Goal: Task Accomplishment & Management: Manage account settings

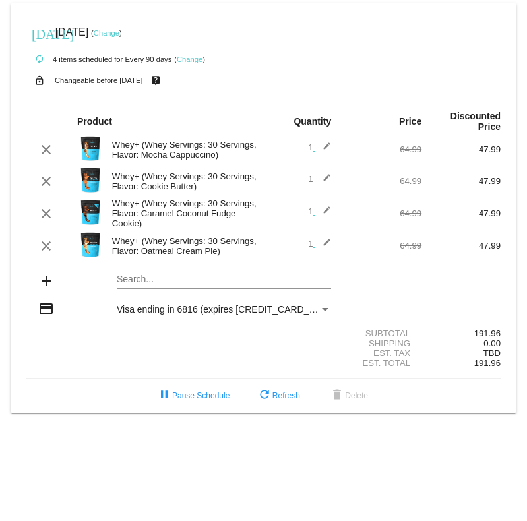
click at [214, 338] on div "Subtotal 191.96" at bounding box center [263, 333] width 474 height 10
click at [119, 35] on link "Change" at bounding box center [107, 33] width 26 height 8
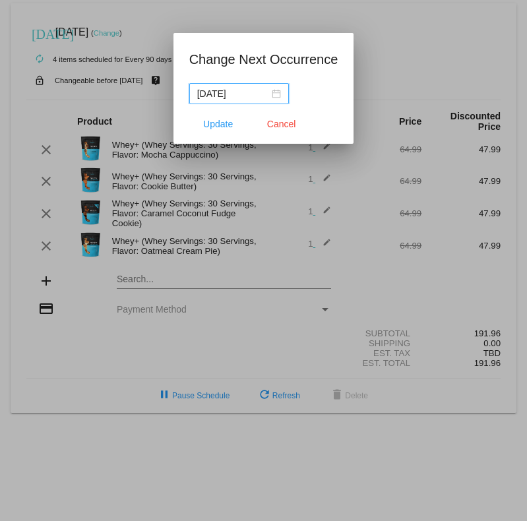
click at [206, 99] on input "[DATE]" at bounding box center [233, 93] width 72 height 15
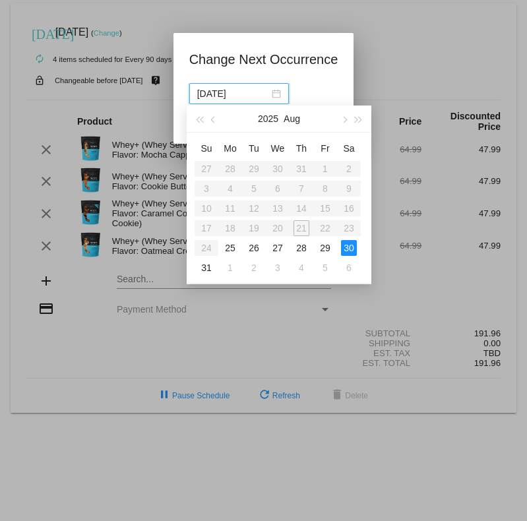
click at [227, 251] on div "25" at bounding box center [230, 248] width 16 height 16
type input "[DATE]"
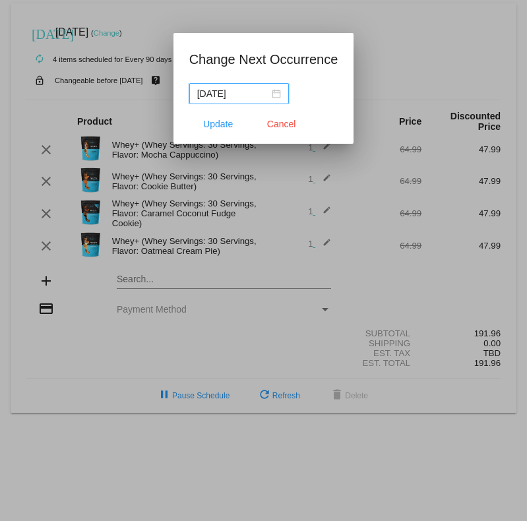
click at [259, 99] on input "[DATE]" at bounding box center [233, 93] width 72 height 15
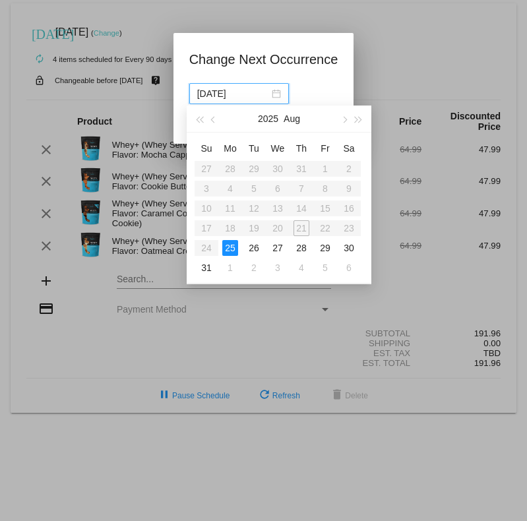
click at [226, 252] on div "25" at bounding box center [230, 248] width 16 height 16
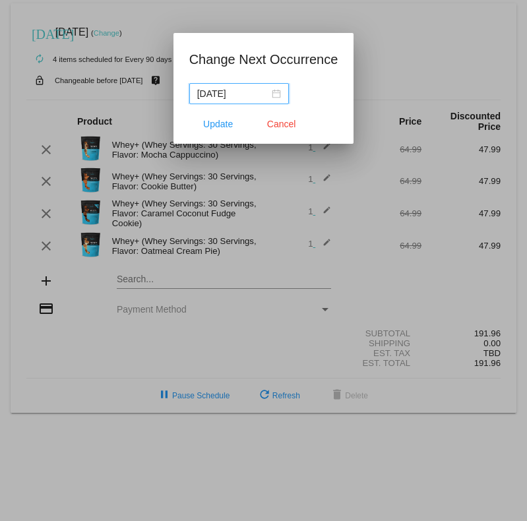
click at [203, 129] on span "Update" at bounding box center [218, 124] width 30 height 11
